Goal: Task Accomplishment & Management: Manage account settings

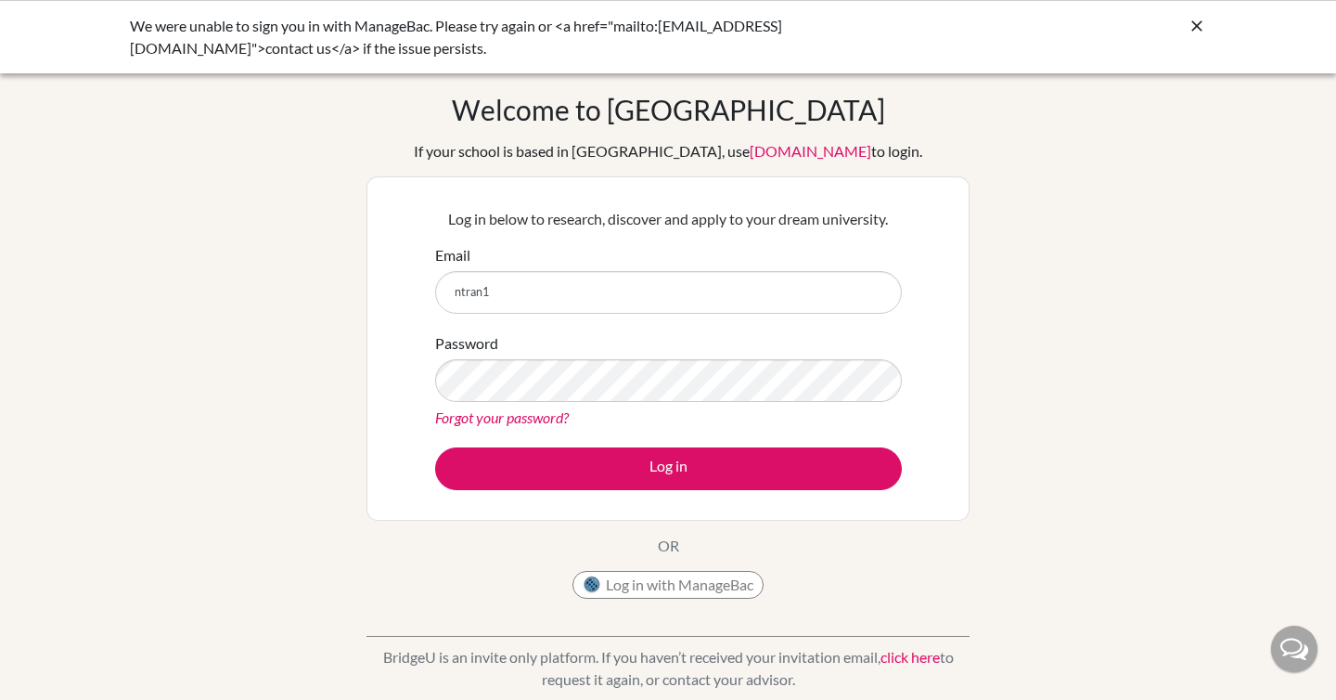
type input "[EMAIL_ADDRESS][DOMAIN_NAME]"
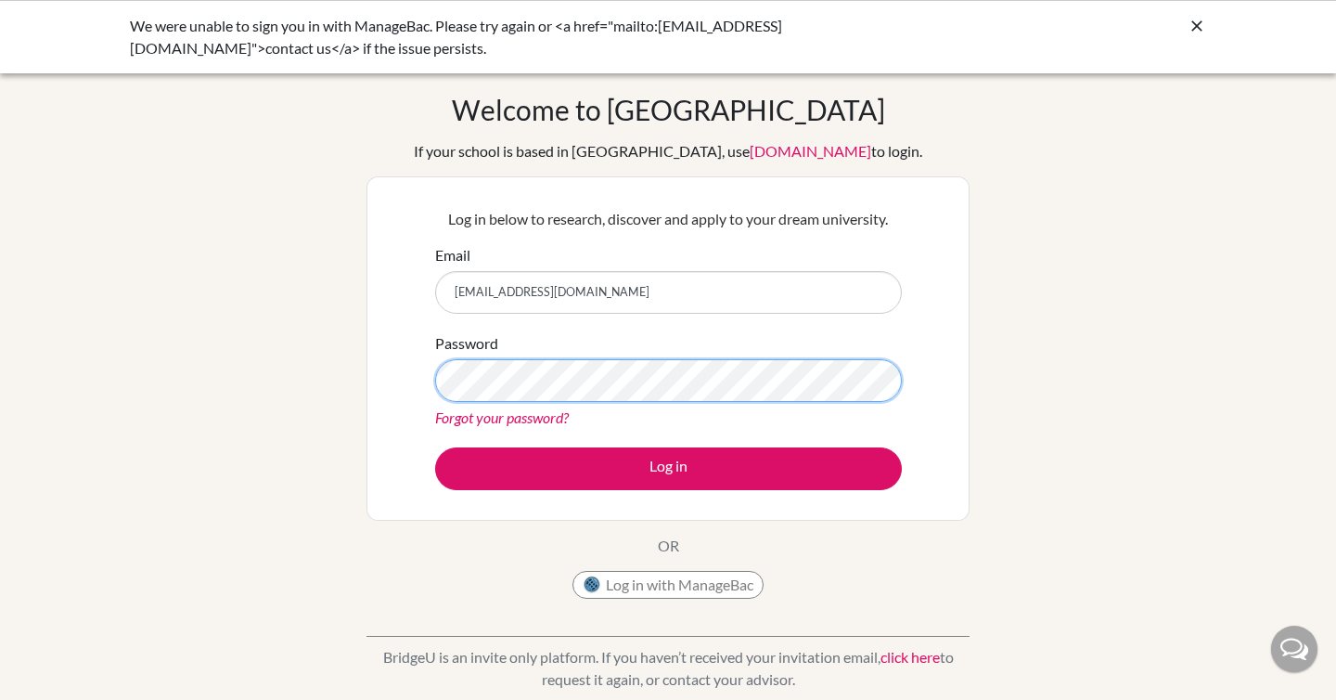
click at [435, 447] on button "Log in" at bounding box center [668, 468] width 467 height 43
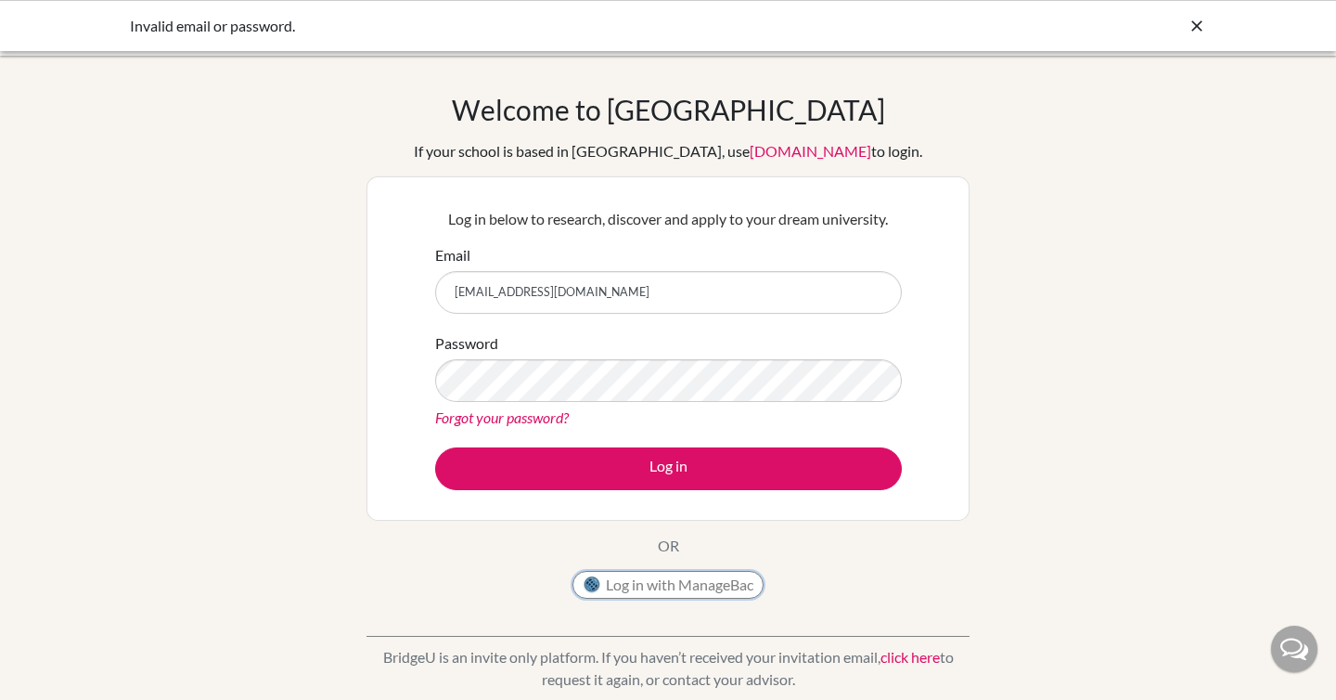
click at [650, 587] on button "Log in with ManageBac" at bounding box center [668, 585] width 191 height 28
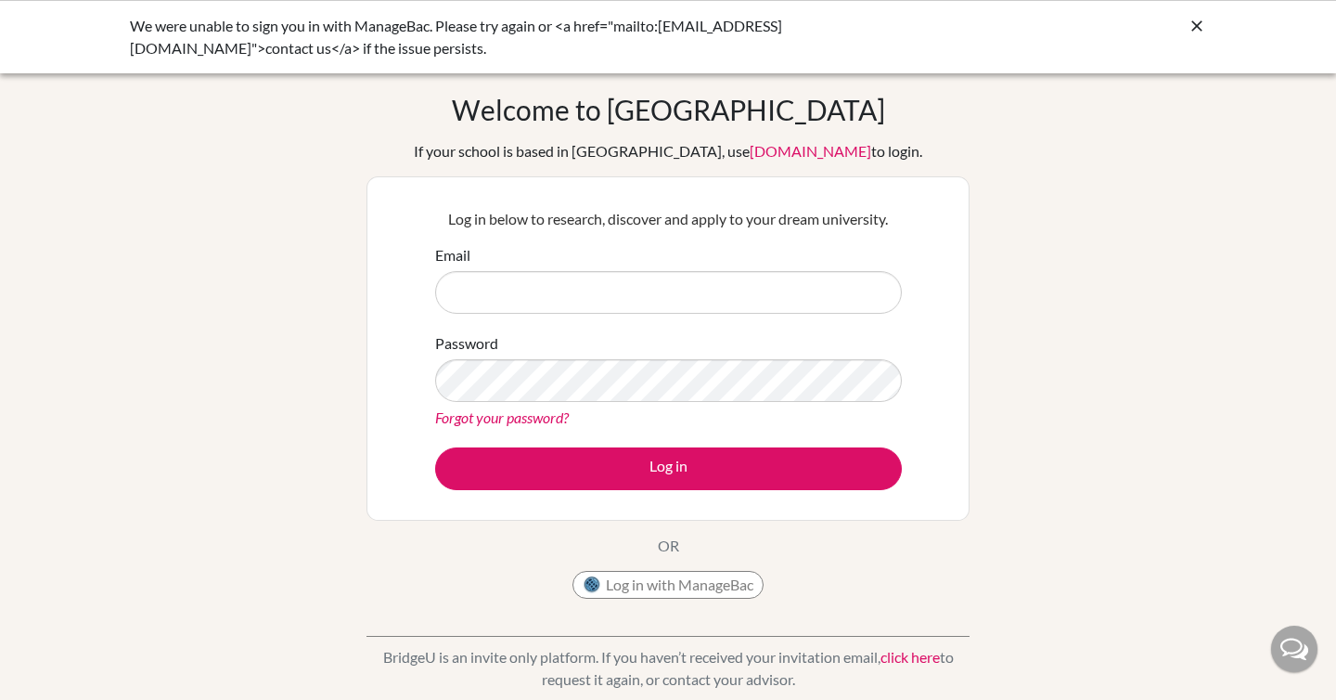
click at [728, 290] on input "Email" at bounding box center [668, 292] width 467 height 43
type input "[EMAIL_ADDRESS][DOMAIN_NAME]"
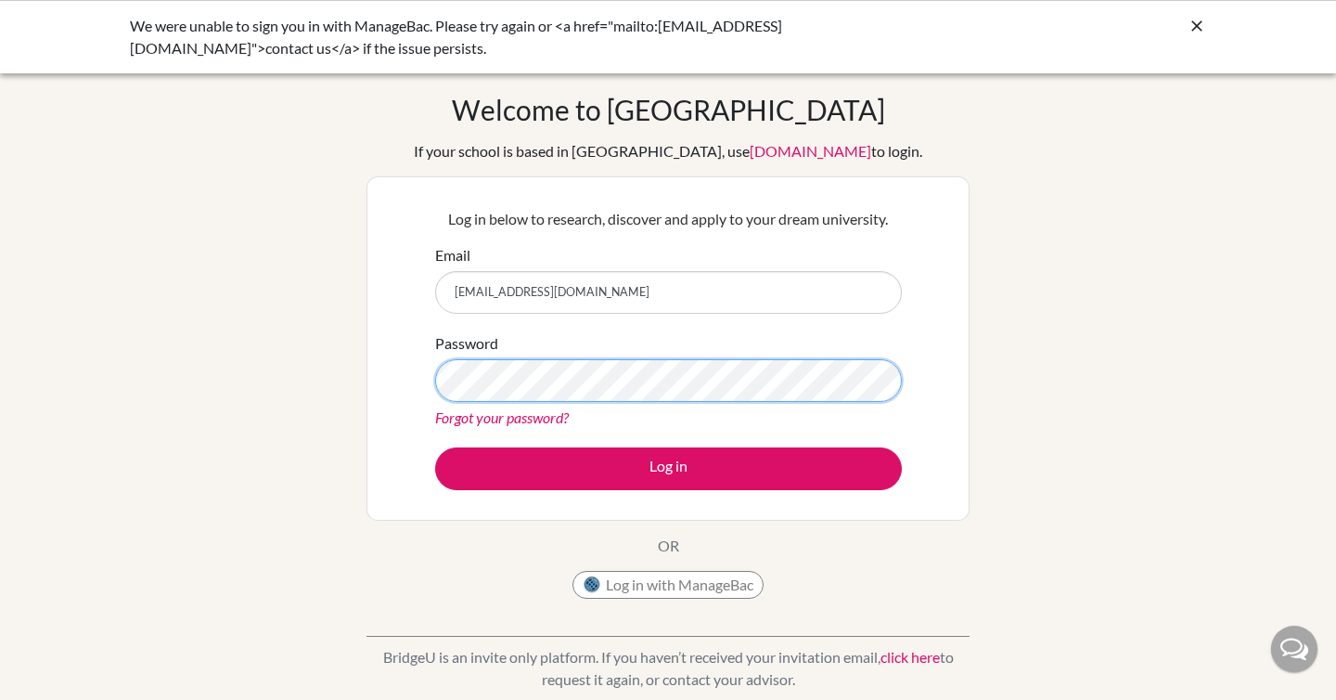
click at [435, 447] on button "Log in" at bounding box center [668, 468] width 467 height 43
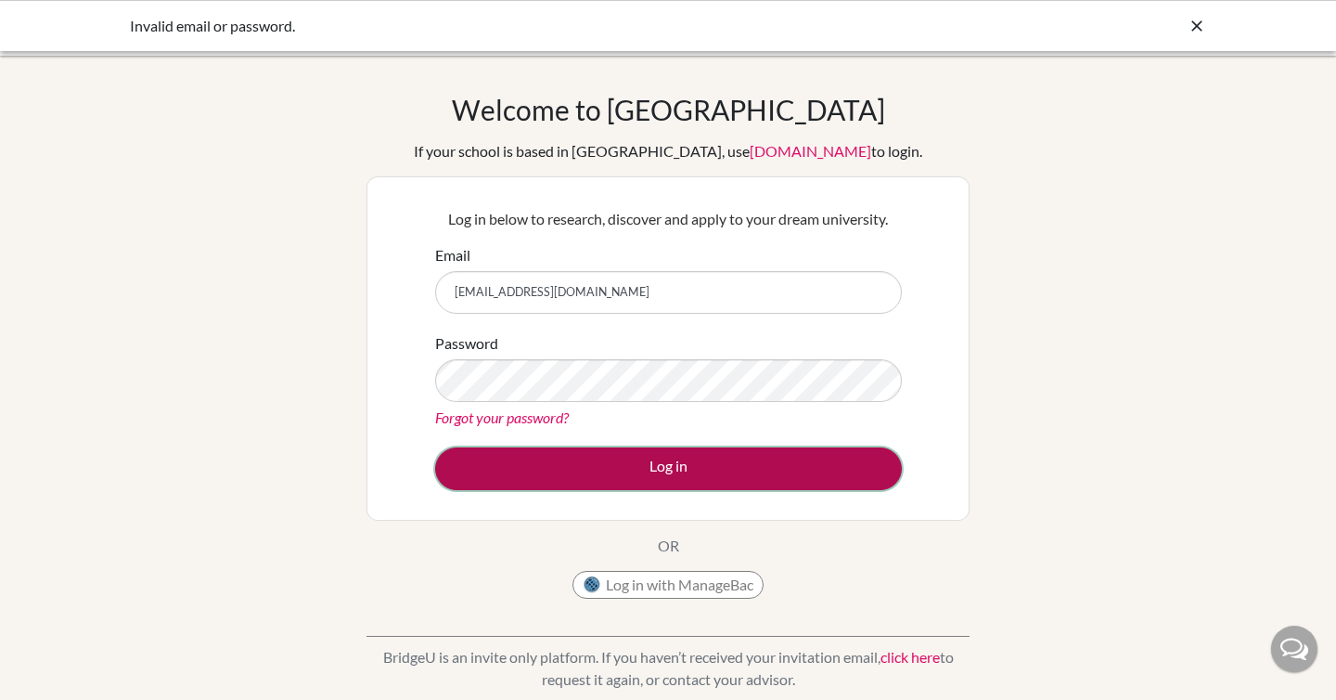
click at [607, 459] on button "Log in" at bounding box center [668, 468] width 467 height 43
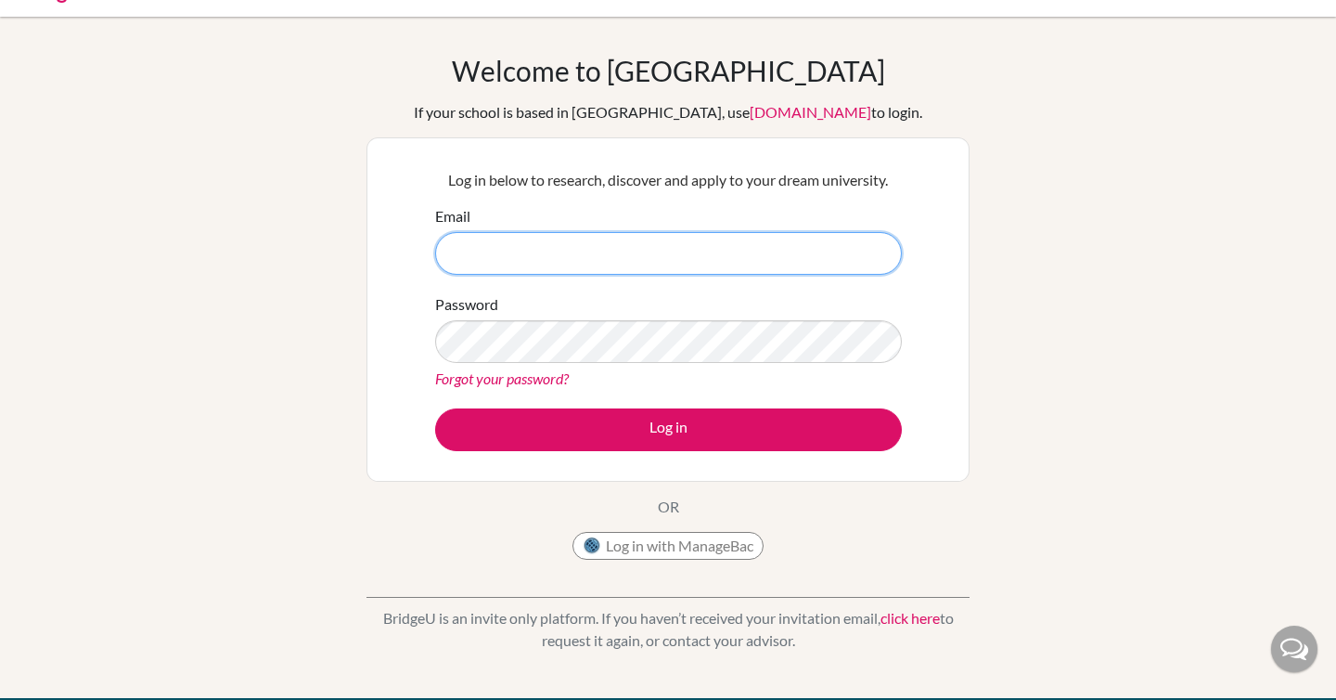
scroll to position [45, 0]
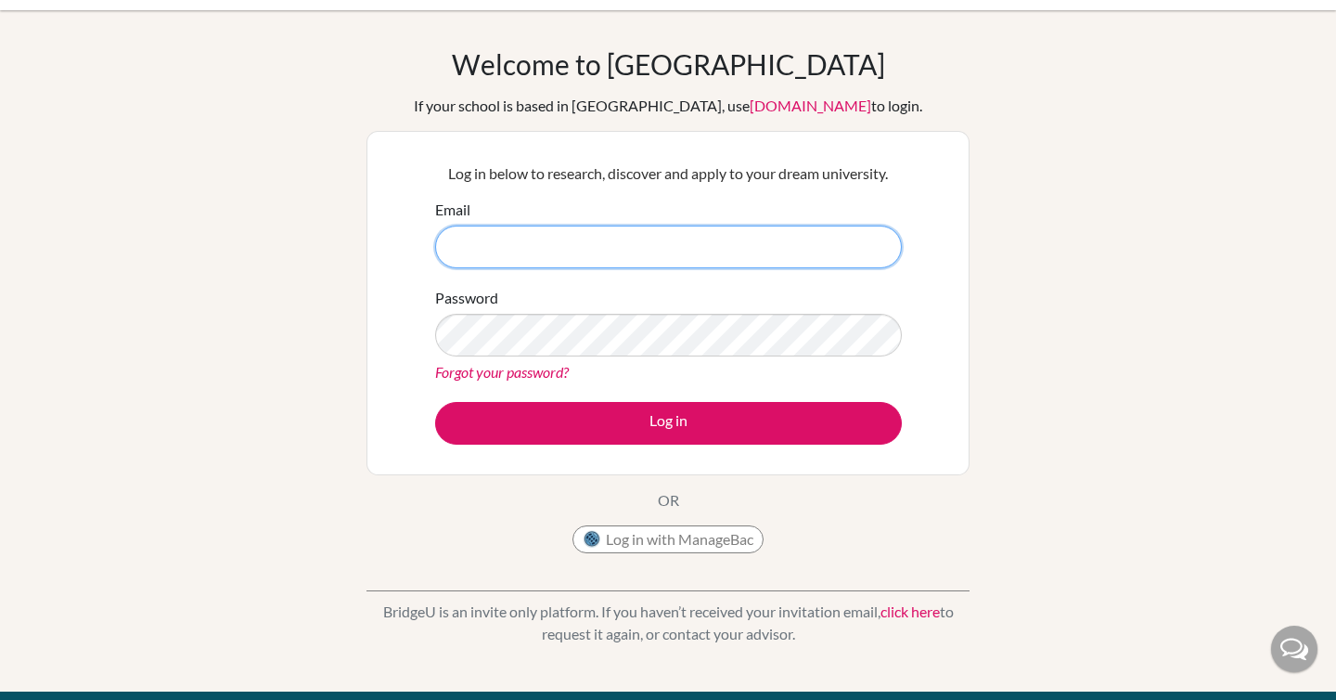
click at [579, 256] on input "Email" at bounding box center [668, 247] width 467 height 43
type input "[EMAIL_ADDRESS][DOMAIN_NAME]"
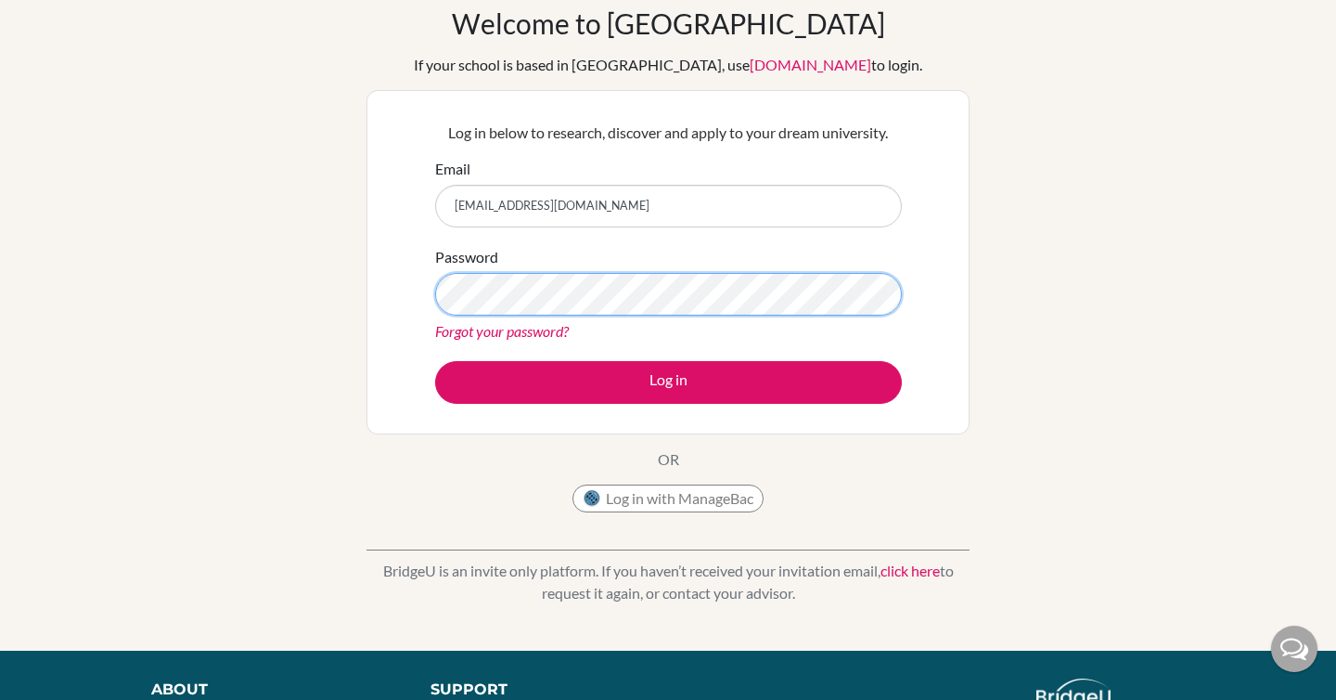
scroll to position [90, 0]
